Goal: Task Accomplishment & Management: Manage account settings

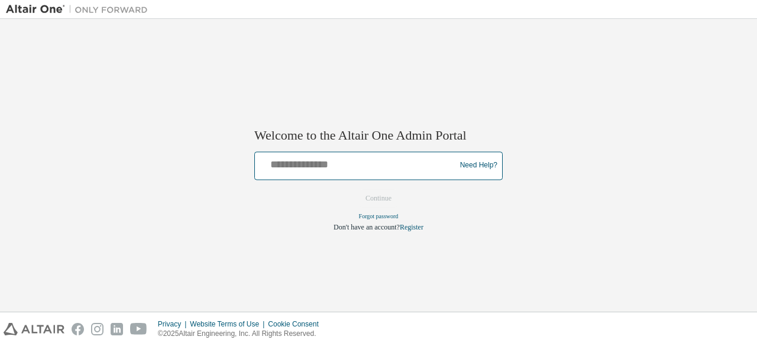
click at [322, 167] on input "text" at bounding box center [357, 162] width 195 height 17
type input "**********"
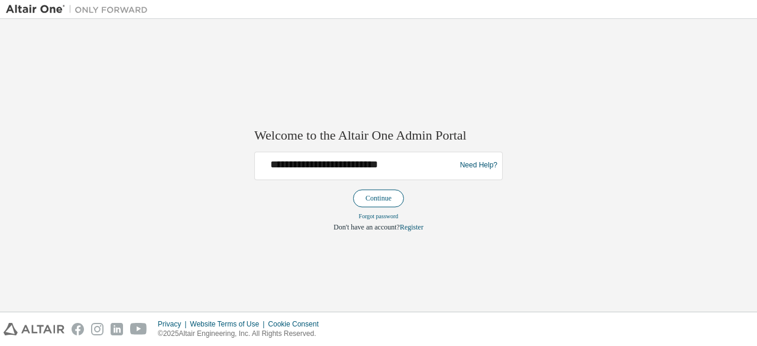
click at [375, 196] on button "Continue" at bounding box center [378, 198] width 51 height 18
